Goal: Find specific page/section: Find specific page/section

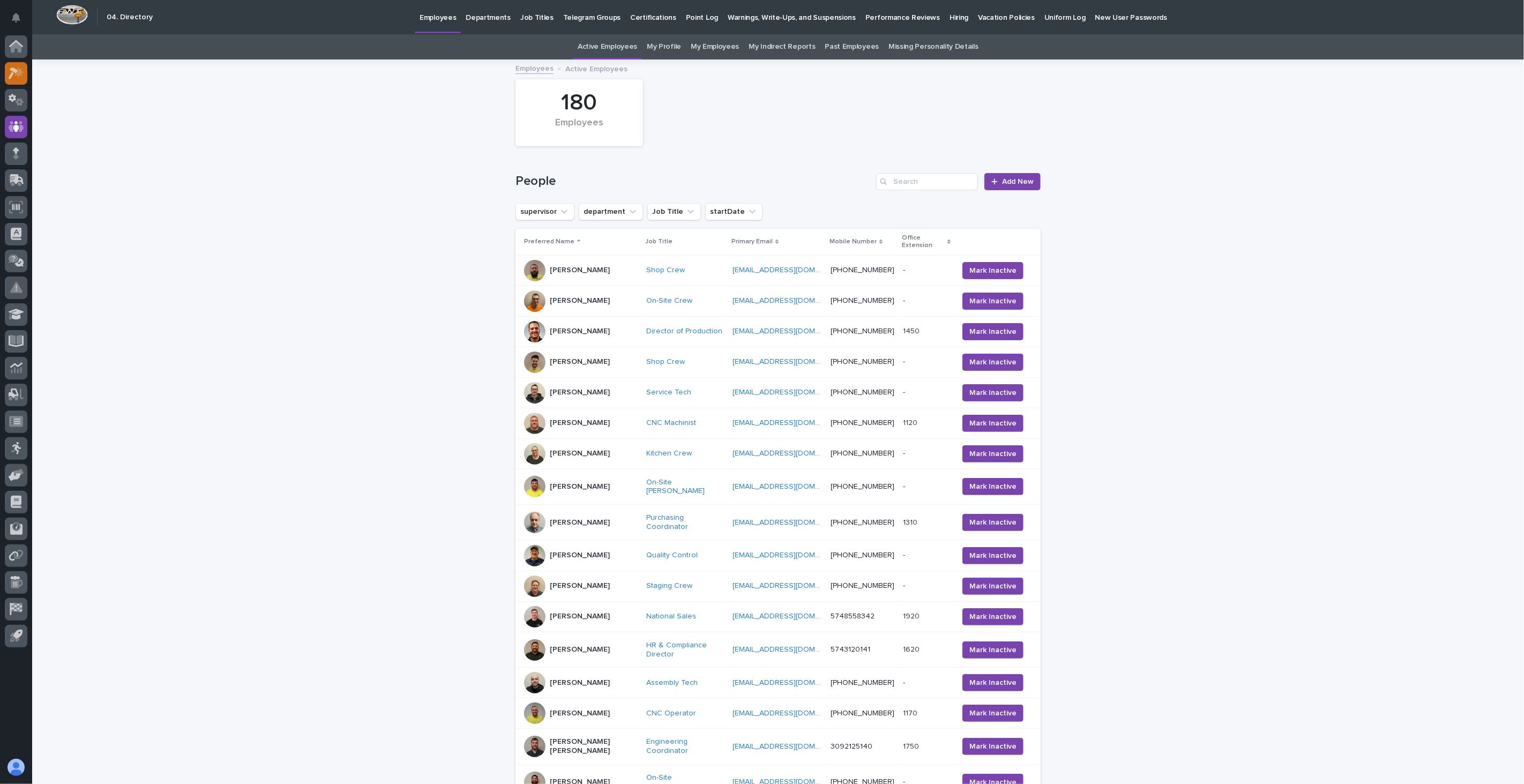
click at [15, 77] on icon at bounding box center [16, 73] width 15 height 12
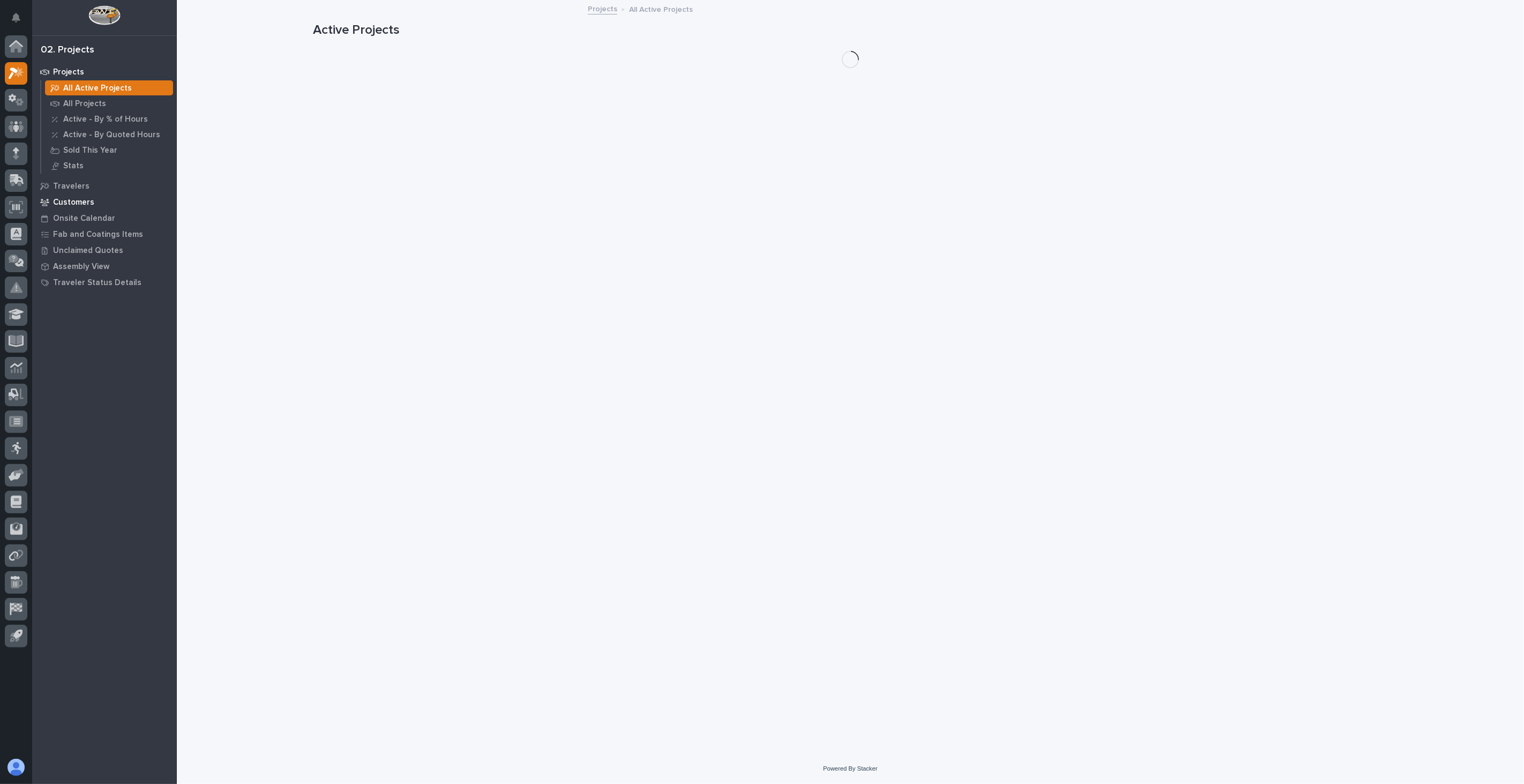
click at [78, 199] on p "Customers" at bounding box center [73, 203] width 41 height 10
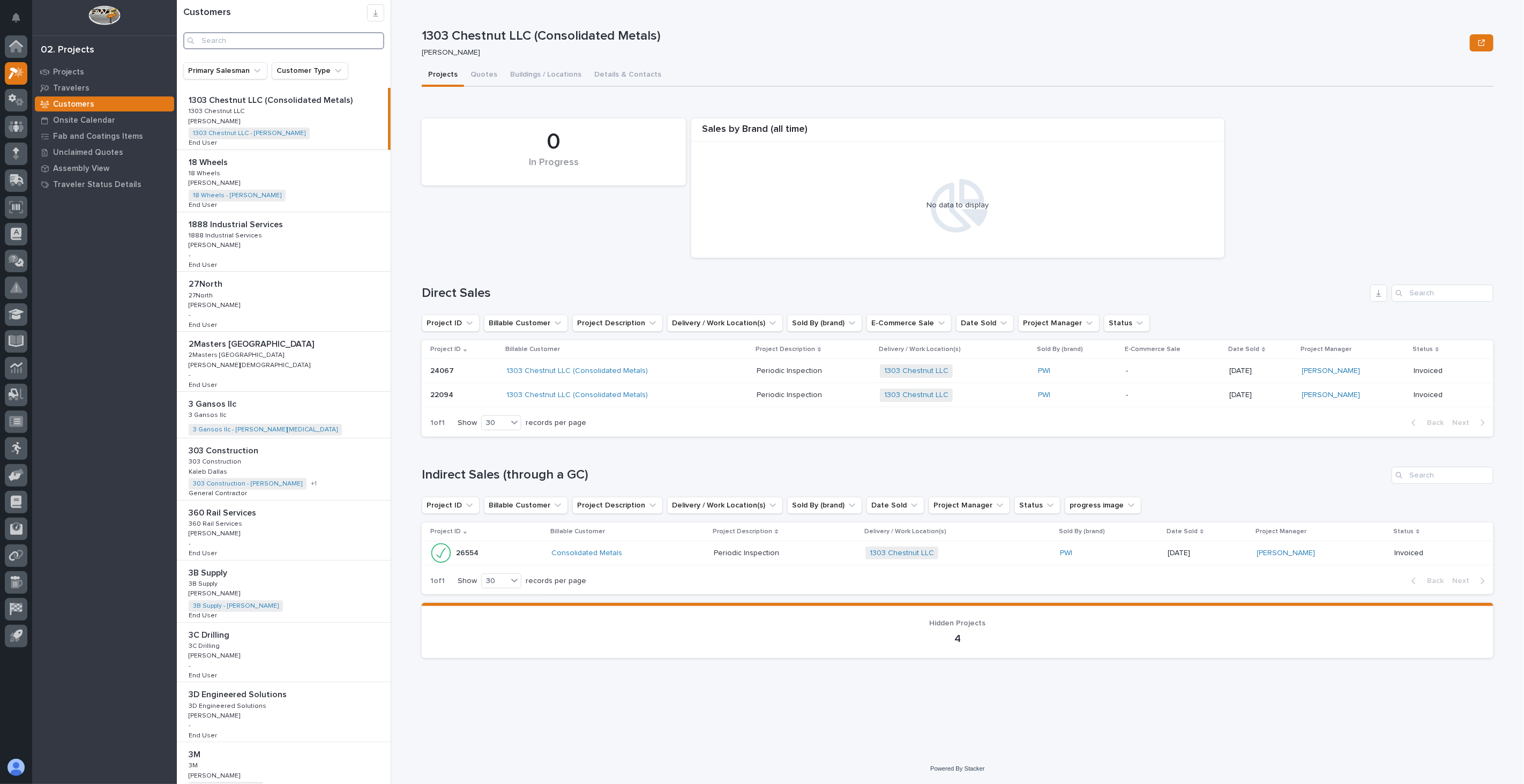
click at [309, 39] on input "Search" at bounding box center [283, 41] width 201 height 17
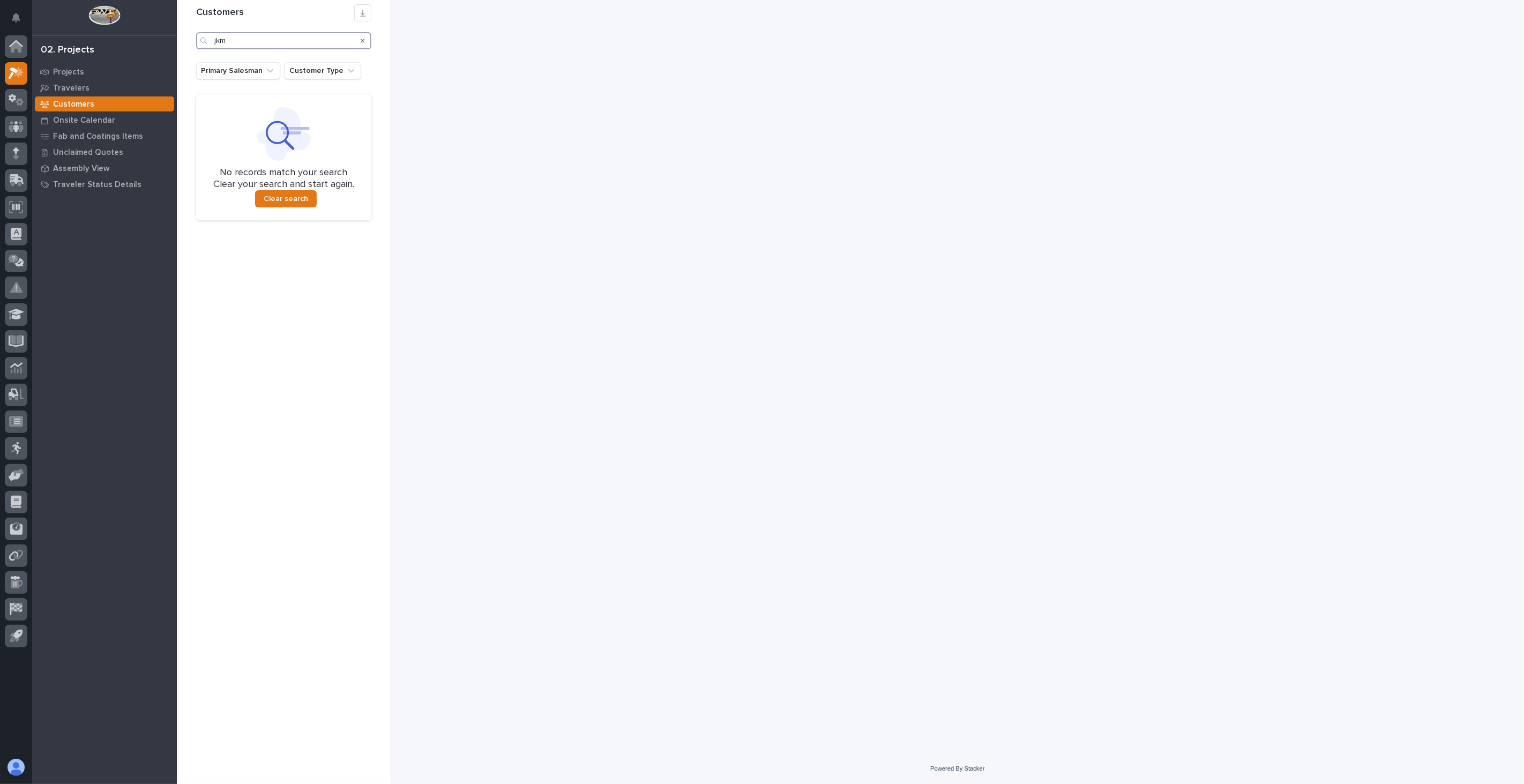
drag, startPoint x: 253, startPoint y: 35, endPoint x: 152, endPoint y: 37, distance: 101.0
click at [177, 37] on div "My Settings Log Out 02. Projects Projects Travelers Customers Onsite Calendar F…" at bounding box center [850, 392] width 1347 height 784
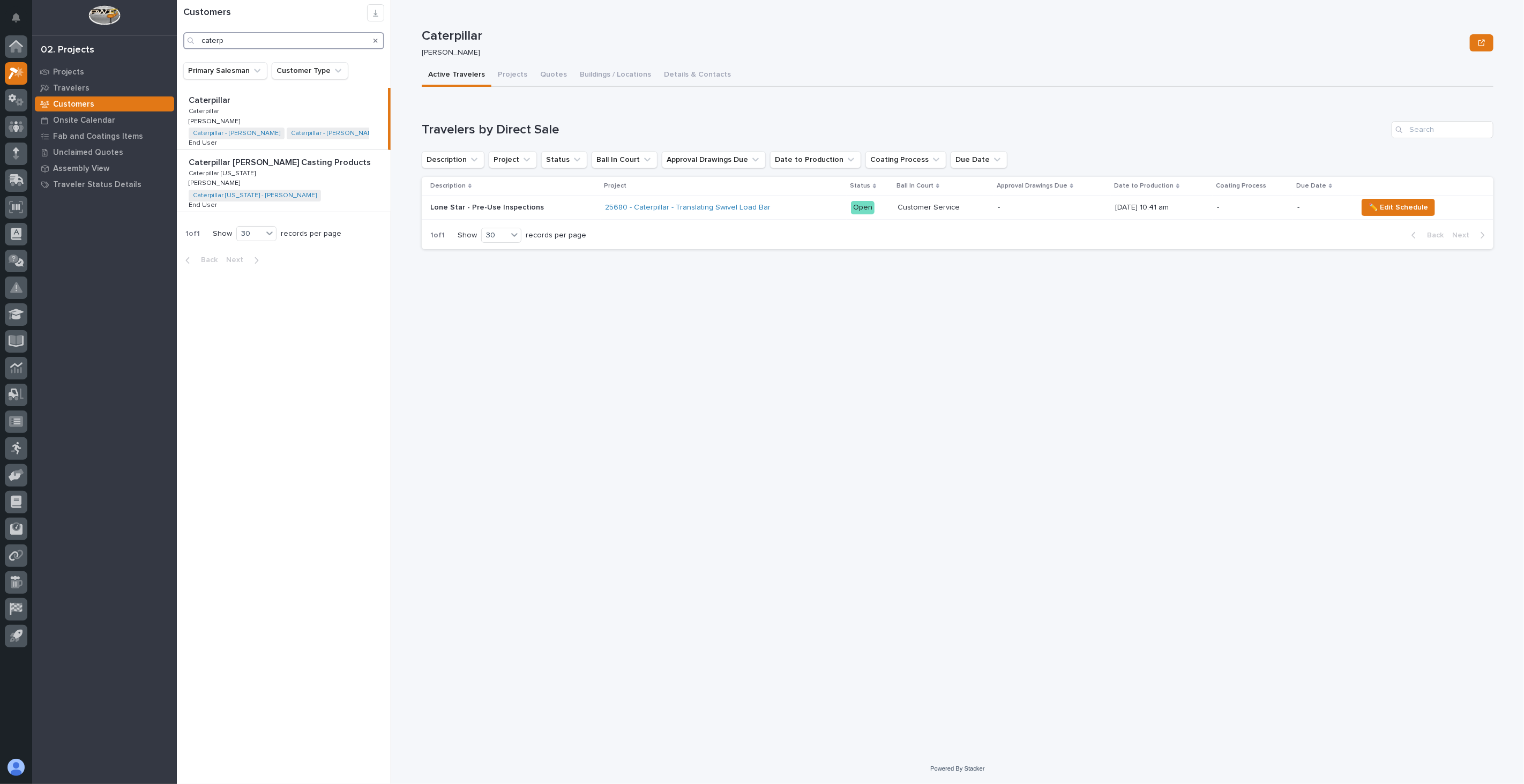
type input "caterp"
click at [271, 117] on div "Caterpillar Caterpillar Caterpillar Caterpillar [PERSON_NAME] [PERSON_NAME] Cat…" at bounding box center [283, 119] width 211 height 61
click at [618, 73] on button "Buildings / Locations" at bounding box center [615, 76] width 84 height 23
